Goal: Task Accomplishment & Management: Manage account settings

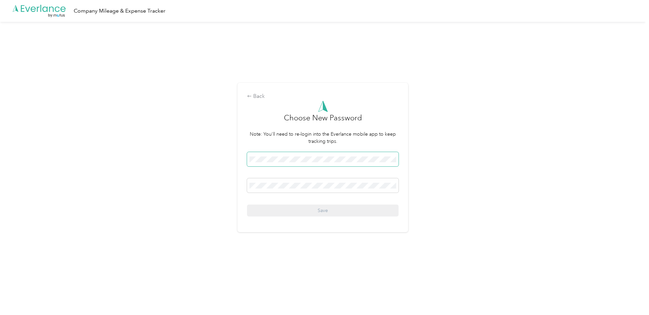
click at [243, 162] on div "Back Choose New Password Note: You'll need to re-login into the Everlance mobil…" at bounding box center [323, 157] width 171 height 149
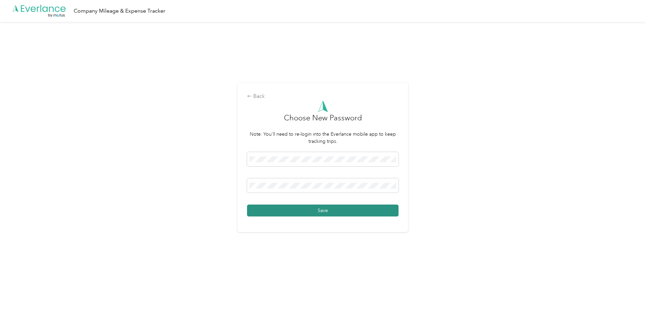
click at [252, 189] on button "Save" at bounding box center [323, 211] width 152 height 12
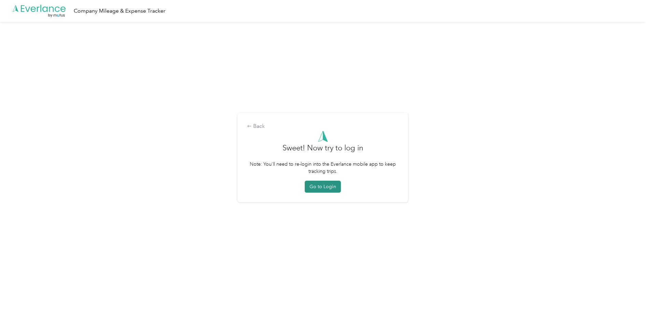
click at [252, 188] on button "Go to Login" at bounding box center [323, 187] width 36 height 12
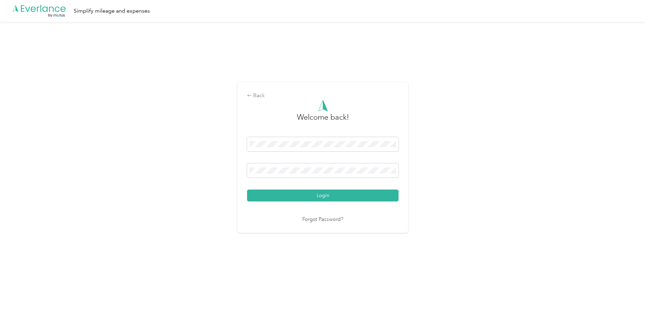
click at [252, 189] on button "Login" at bounding box center [323, 196] width 152 height 12
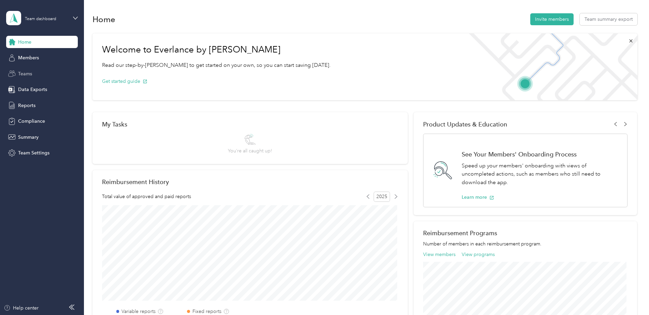
click at [30, 74] on span "Teams" at bounding box center [25, 73] width 14 height 7
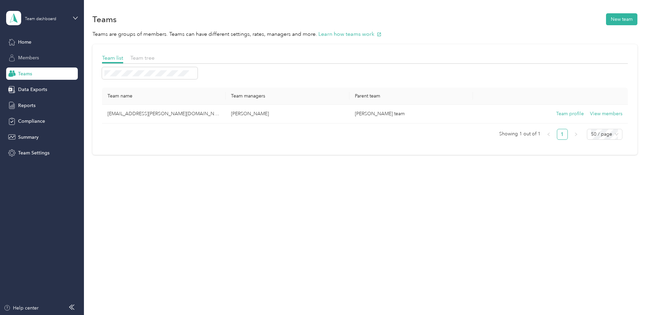
click at [34, 56] on span "Members" at bounding box center [28, 57] width 21 height 7
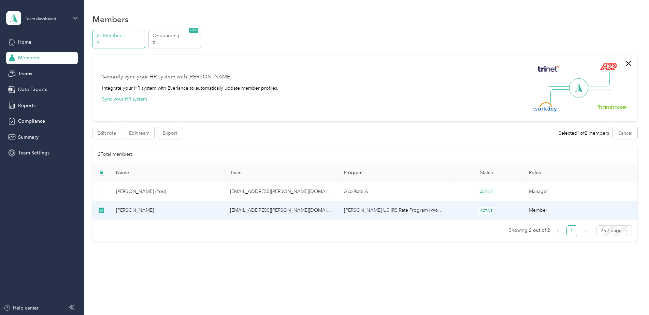
click at [143, 189] on span "[PERSON_NAME]" at bounding box center [167, 211] width 103 height 8
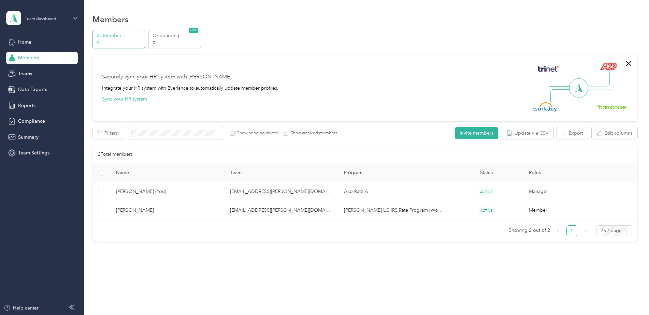
click at [185, 189] on div "Members All Members 2 Onboarding 0 NEW Securely sync your HR system with Everla…" at bounding box center [365, 142] width 562 height 285
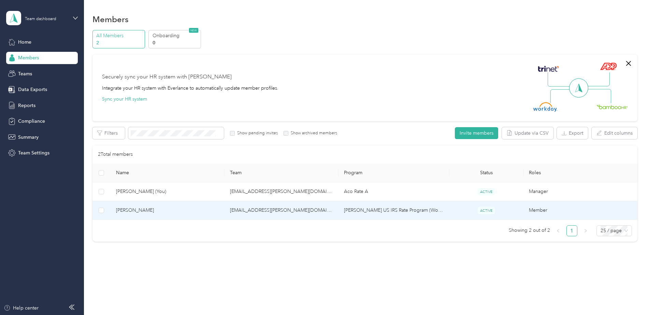
click at [135, 189] on span "[PERSON_NAME]" at bounding box center [167, 211] width 103 height 8
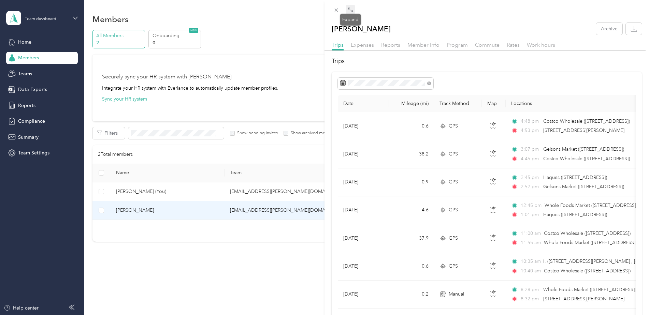
click at [252, 11] on icon at bounding box center [350, 9] width 5 height 5
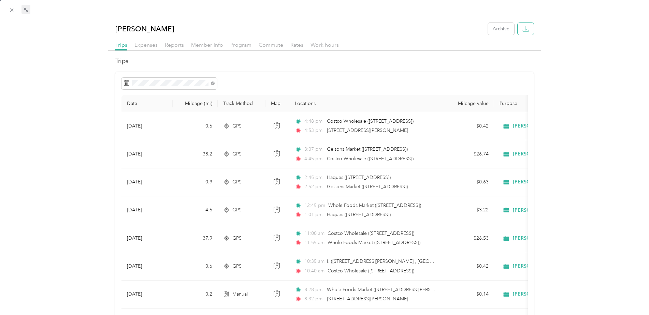
click at [252, 30] on icon "button" at bounding box center [526, 28] width 2 height 4
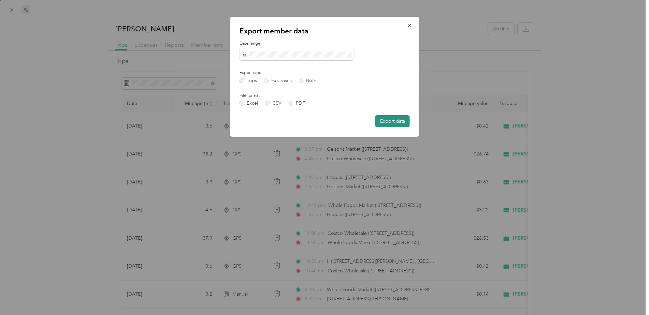
click at [252, 120] on button "Export data" at bounding box center [393, 121] width 34 height 12
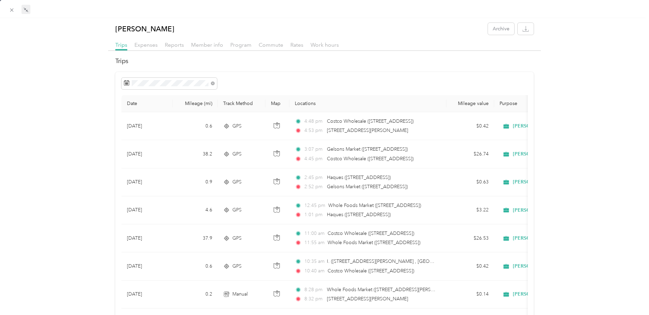
click at [212, 82] on icon at bounding box center [213, 84] width 4 height 4
click at [133, 122] on icon at bounding box center [132, 122] width 7 height 7
click at [181, 122] on icon at bounding box center [179, 123] width 3 height 6
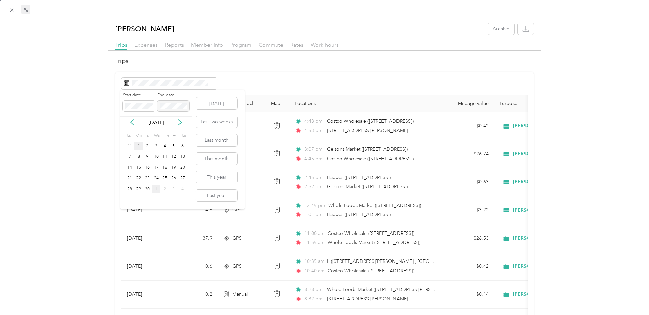
click at [138, 145] on div "1" at bounding box center [138, 146] width 9 height 9
click at [148, 189] on div "30" at bounding box center [147, 189] width 9 height 9
click at [252, 28] on icon "button" at bounding box center [526, 29] width 6 height 6
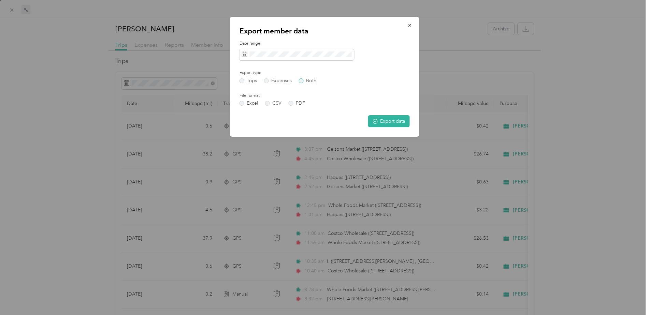
click at [252, 80] on label "Both" at bounding box center [307, 81] width 17 height 5
click at [252, 121] on button "Export data" at bounding box center [389, 121] width 42 height 12
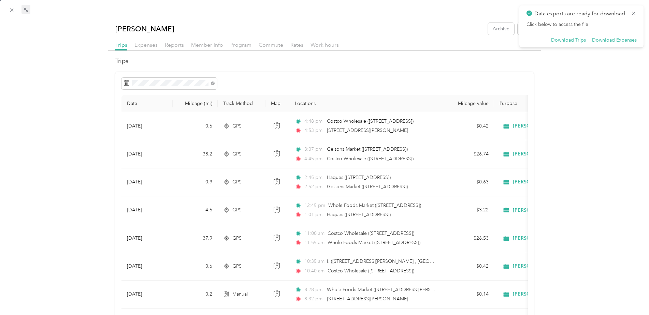
click at [153, 45] on span "Expenses" at bounding box center [146, 45] width 23 height 6
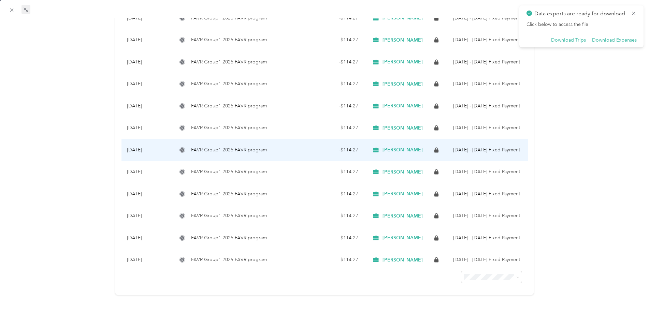
scroll to position [110, 0]
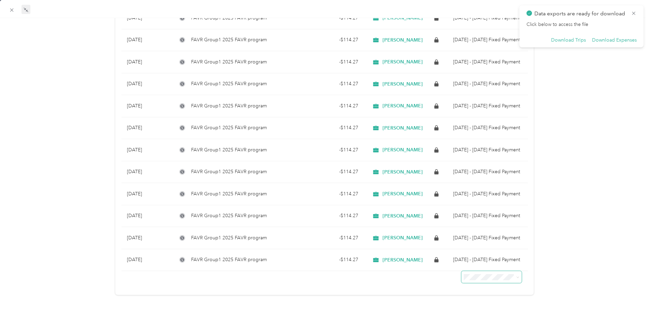
click at [252, 189] on icon at bounding box center [518, 277] width 3 height 3
click at [252, 189] on li "100 per load" at bounding box center [488, 309] width 60 height 12
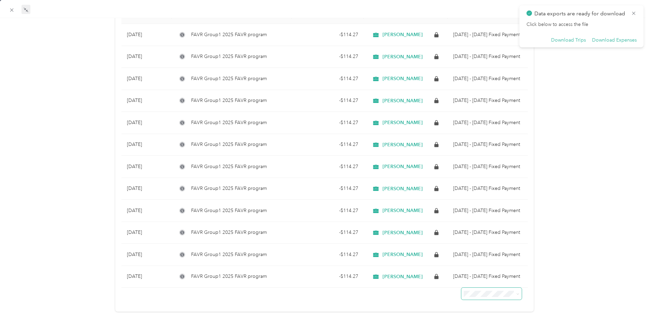
scroll to position [76, 0]
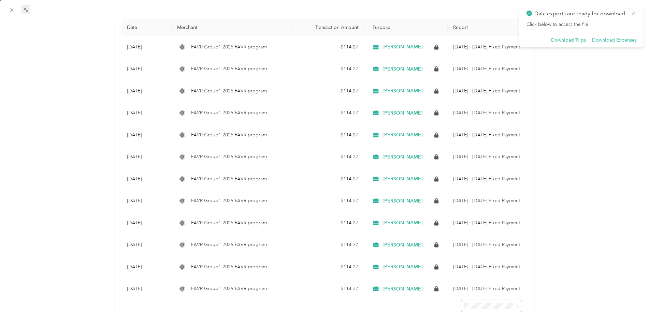
click at [252, 12] on icon at bounding box center [633, 13] width 5 height 6
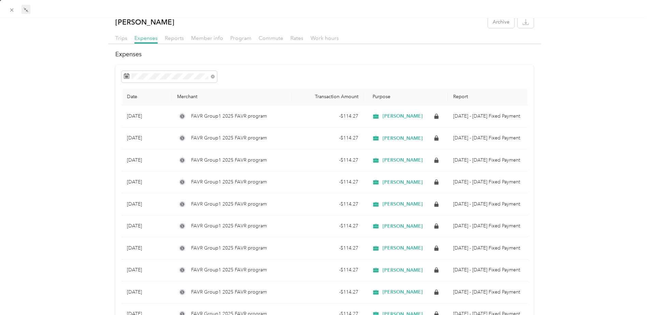
scroll to position [0, 0]
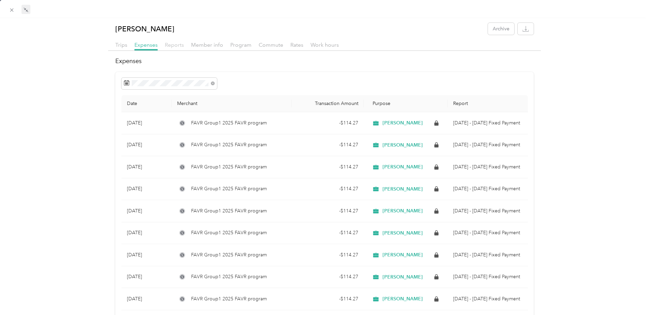
click at [173, 43] on span "Reports" at bounding box center [174, 45] width 19 height 6
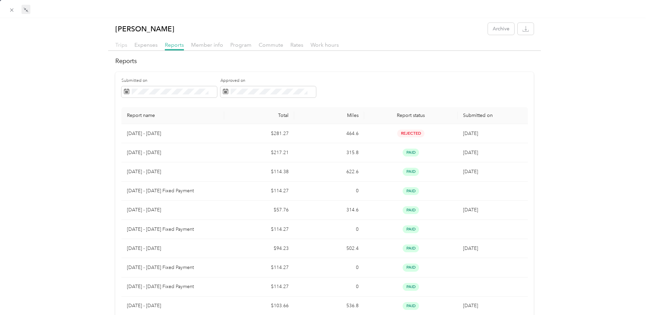
click at [122, 43] on span "Trips" at bounding box center [121, 45] width 12 height 6
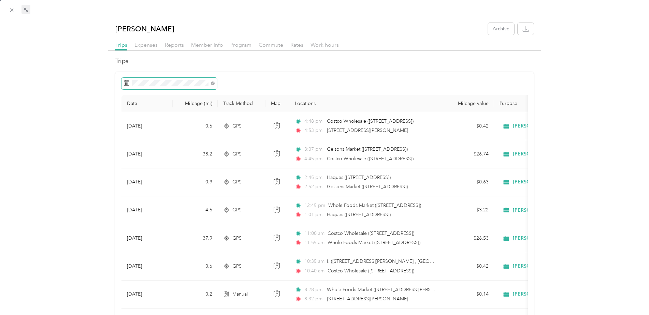
click at [125, 82] on icon at bounding box center [126, 82] width 5 height 5
click at [127, 84] on rect at bounding box center [127, 83] width 1 height 1
click at [126, 84] on rect at bounding box center [126, 83] width 1 height 1
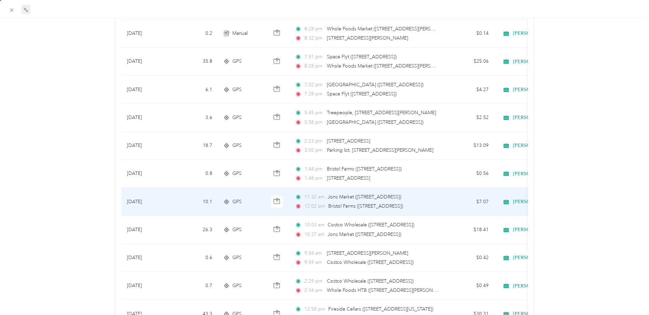
scroll to position [273, 0]
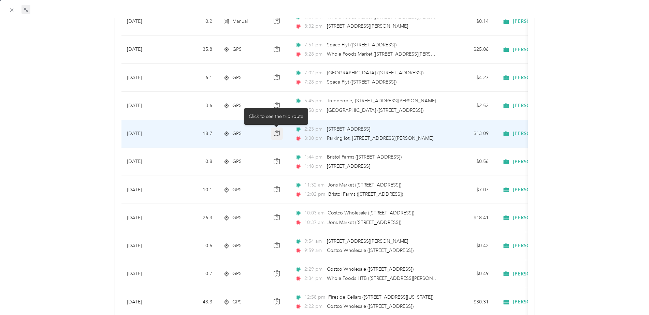
click at [252, 133] on icon "button" at bounding box center [277, 133] width 6 height 6
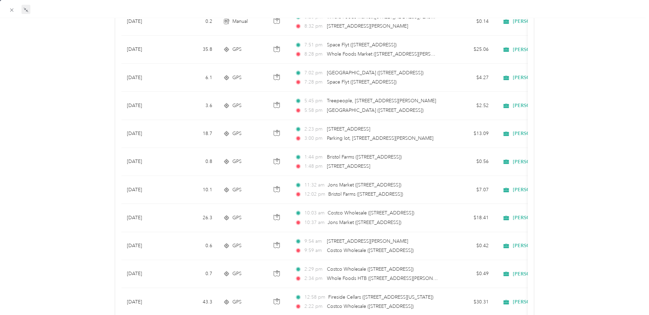
click at [252, 96] on div "[PERSON_NAME] Archive Trips Expenses Reports Member info Program Commute Rates …" at bounding box center [324, 162] width 649 height 824
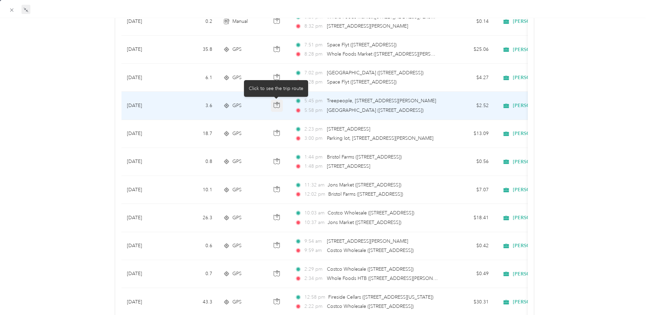
click at [252, 103] on icon "button" at bounding box center [277, 105] width 6 height 6
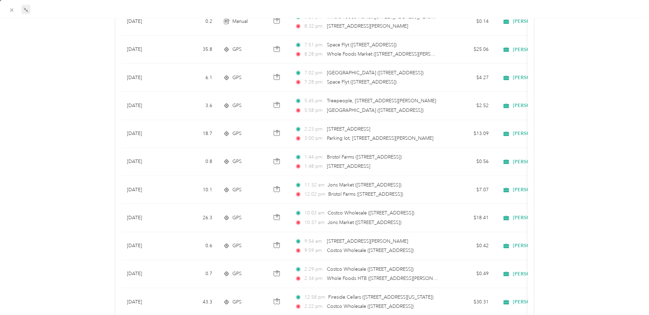
click at [252, 87] on div "[PERSON_NAME] Archive Trips Expenses Reports Member info Program Commute Rates …" at bounding box center [324, 162] width 649 height 824
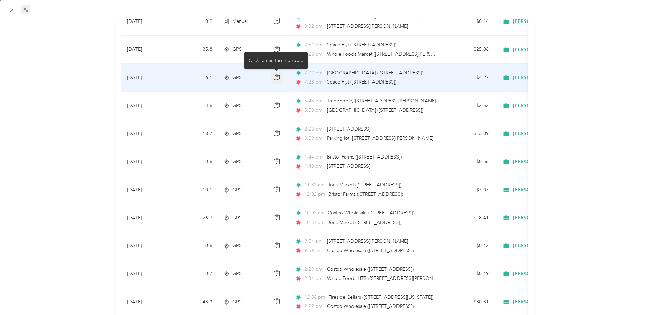
click at [252, 77] on icon "button" at bounding box center [277, 77] width 6 height 6
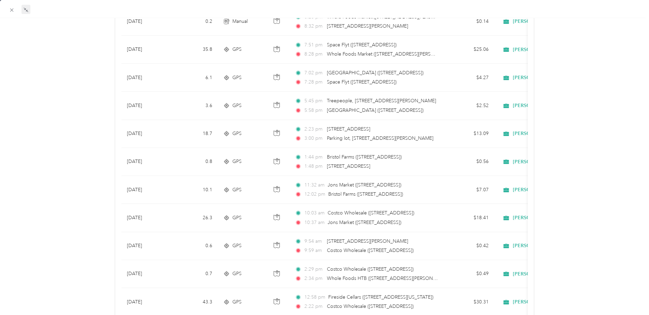
click at [252, 89] on div "[PERSON_NAME] Archive Trips Expenses Reports Member info Program Commute Rates …" at bounding box center [324, 162] width 649 height 824
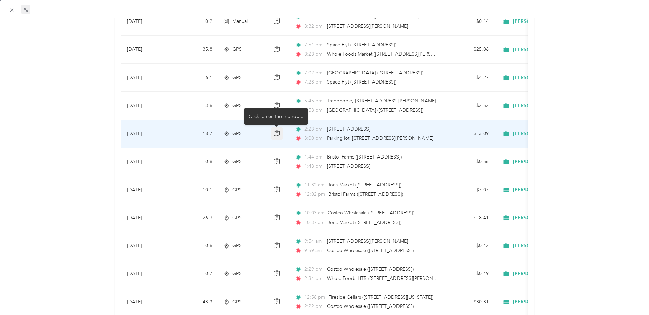
click at [252, 132] on icon "button" at bounding box center [277, 131] width 2 height 3
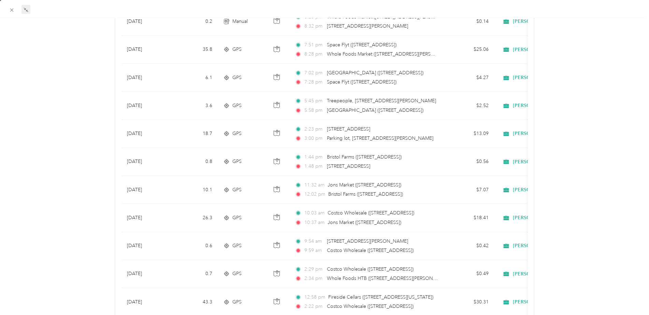
click at [252, 105] on div "[PERSON_NAME] Archive Trips Expenses Reports Member info Program Commute Rates …" at bounding box center [324, 162] width 649 height 824
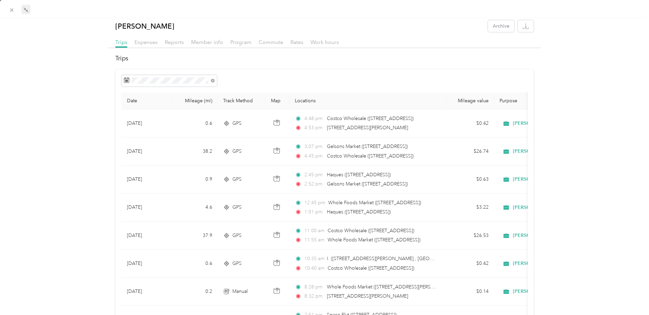
scroll to position [0, 0]
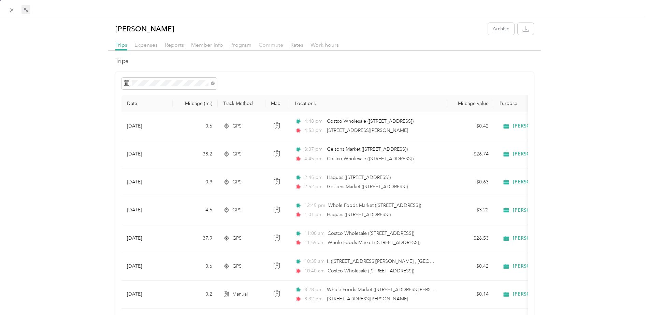
click at [252, 46] on span "Commute" at bounding box center [271, 45] width 25 height 6
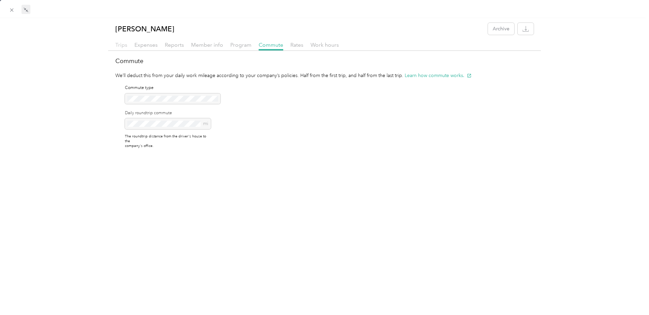
click at [116, 47] on span "Trips" at bounding box center [121, 45] width 12 height 6
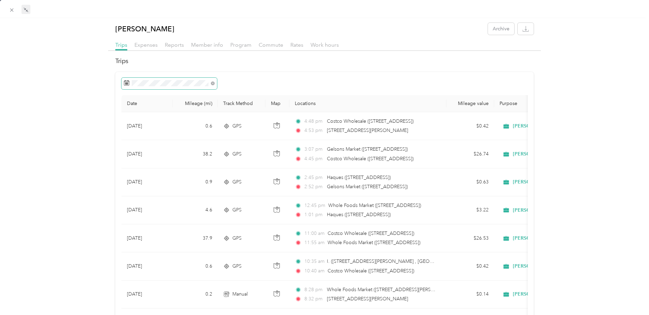
click at [210, 82] on span at bounding box center [212, 83] width 6 height 5
click at [212, 84] on icon at bounding box center [213, 84] width 4 height 4
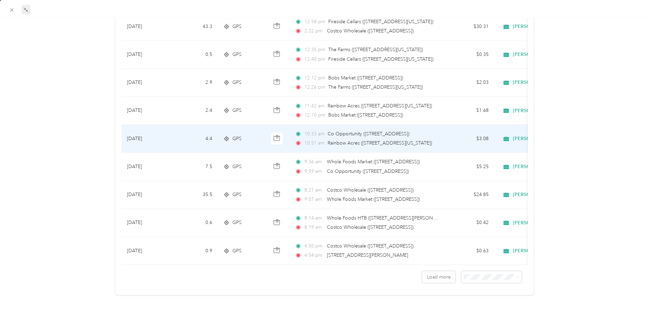
scroll to position [559, 0]
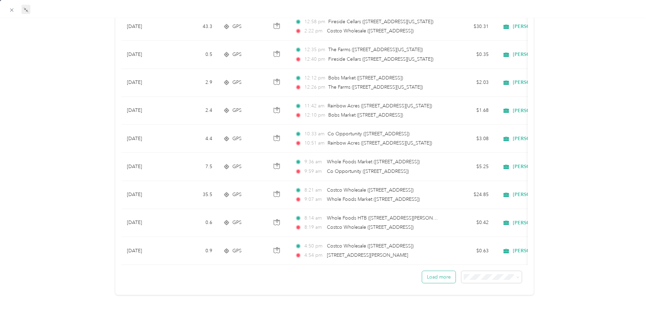
click at [252, 189] on button "Load more" at bounding box center [438, 277] width 33 height 12
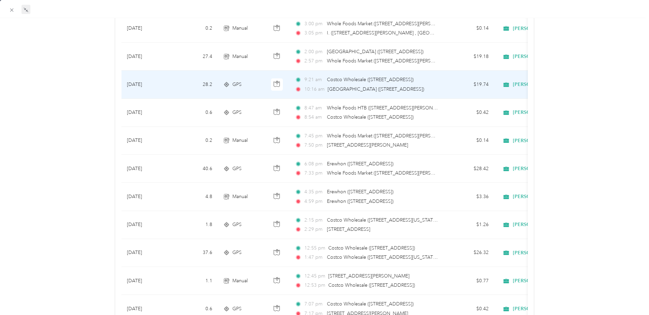
scroll to position [1261, 0]
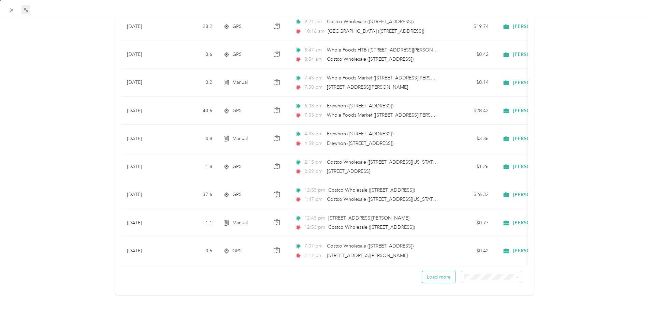
click at [252, 189] on button "Load more" at bounding box center [438, 277] width 33 height 12
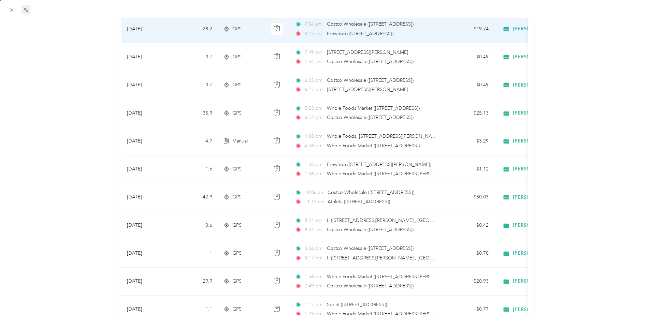
scroll to position [1705, 0]
